Goal: Communication & Community: Ask a question

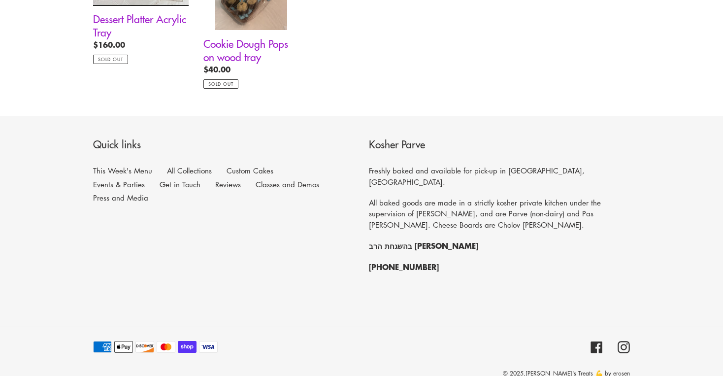
scroll to position [1133, 0]
click at [160, 180] on link "Get in Touch" at bounding box center [180, 185] width 41 height 10
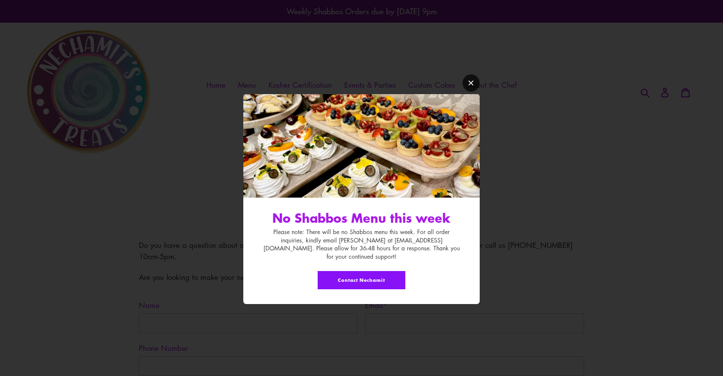
click at [470, 86] on icon "Modal window" at bounding box center [470, 83] width 5 height 5
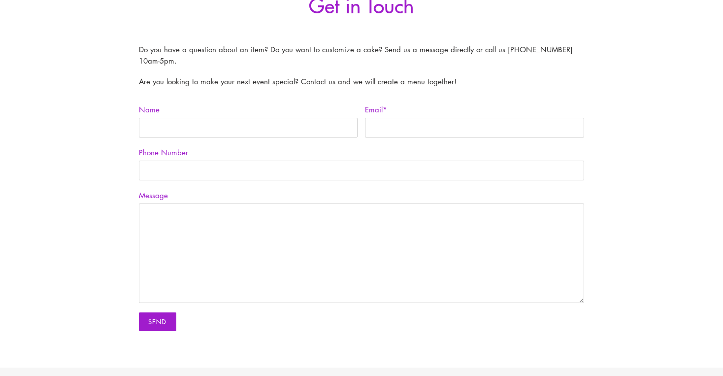
scroll to position [142, 0]
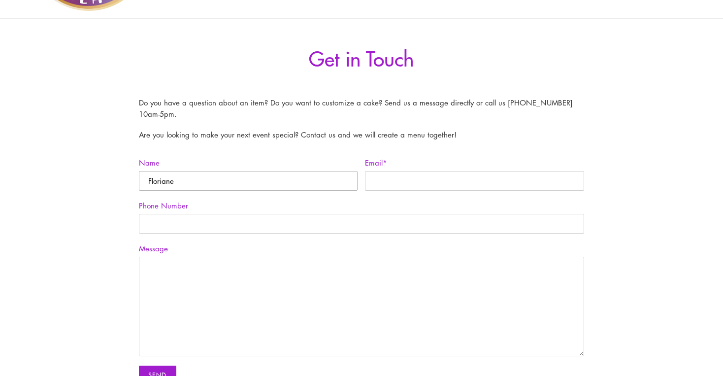
type input "Floriane"
type input "floriane@total.ca"
type input "5147152606"
click at [176, 313] on textarea "Message" at bounding box center [361, 305] width 445 height 99
click at [229, 262] on textarea "Hello, i'd like to do some welcome basket" at bounding box center [361, 305] width 445 height 99
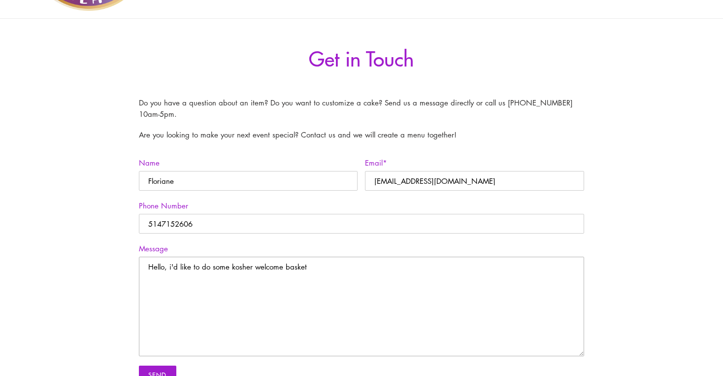
click at [324, 266] on textarea "Hello, i'd like to do some kosher welcome basket" at bounding box center [361, 305] width 445 height 99
click at [305, 267] on textarea "Hello, i'd like to do some kosher welcome basket delivered to hotel rooms for p…" at bounding box center [361, 305] width 445 height 99
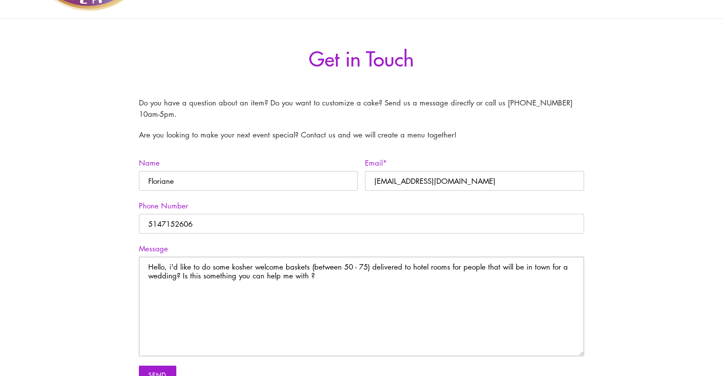
click at [335, 270] on textarea "Hello, i'd like to do some kosher welcome baskets (between 50 - 75) delivered t…" at bounding box center [361, 305] width 445 height 99
drag, startPoint x: 510, startPoint y: 275, endPoint x: 127, endPoint y: 256, distance: 383.9
click at [127, 256] on div "Get in Touch Do you have a question about an item? Do you want to customize a c…" at bounding box center [353, 220] width 459 height 348
paste textarea "I hope this message finds you well. I’m looking to arrange between 50–75 kosher…"
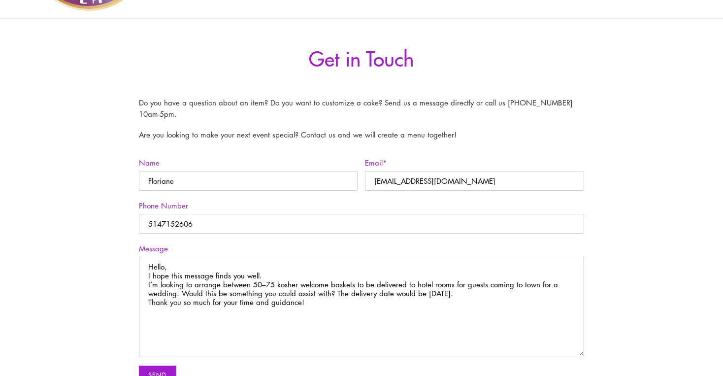
drag, startPoint x: 307, startPoint y: 299, endPoint x: 181, endPoint y: 301, distance: 126.0
click at [181, 301] on textarea "Hello, I hope this message finds you well. I’m looking to arrange between 50–75…" at bounding box center [361, 305] width 445 height 99
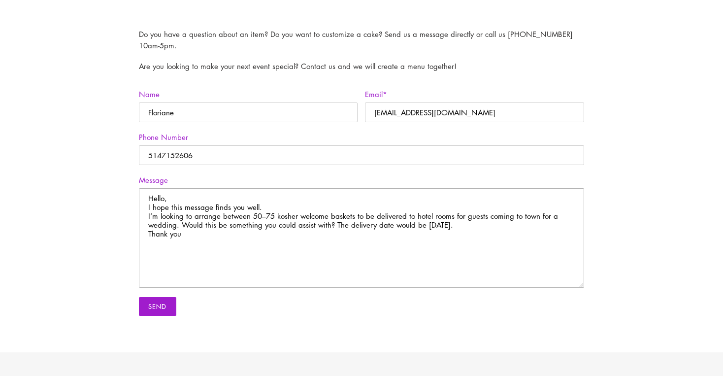
scroll to position [211, 0]
type textarea "Hello, I hope this message finds you well. I’m looking to arrange between 50–75…"
click at [158, 310] on input "Send" at bounding box center [157, 305] width 37 height 19
